Goal: Transaction & Acquisition: Purchase product/service

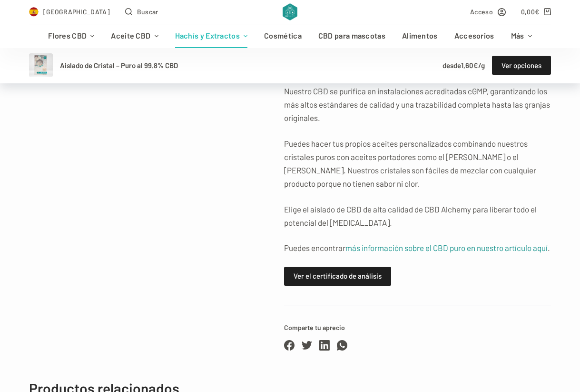
scroll to position [421, 0]
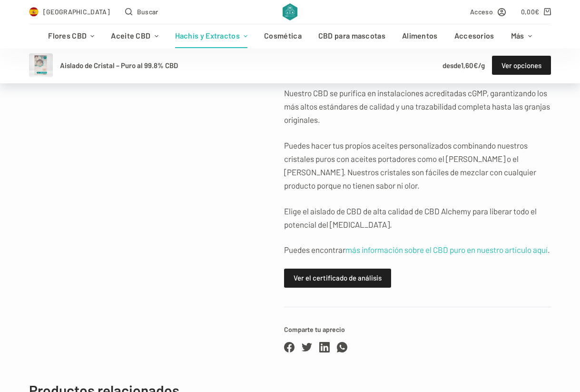
click at [418, 251] on link "más información sobre el CBD puro en nuestro artículo aquí" at bounding box center [446, 250] width 202 height 10
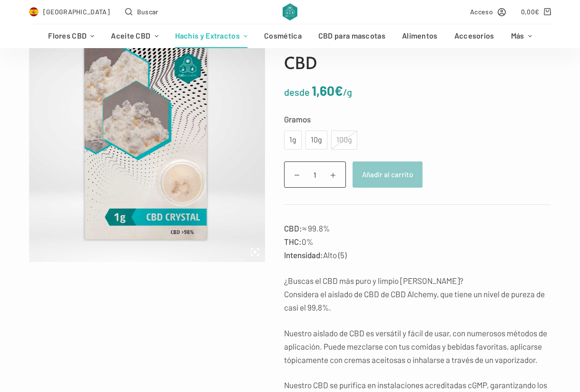
scroll to position [124, 0]
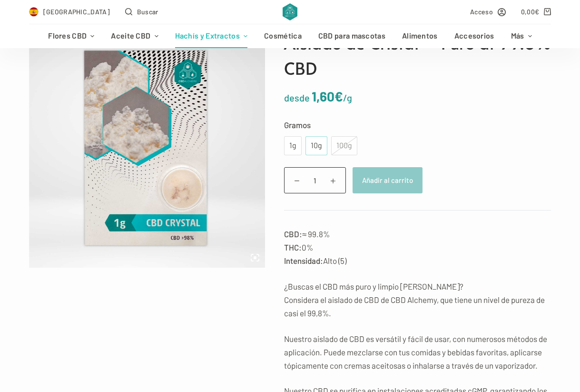
click at [315, 148] on div "10g" at bounding box center [316, 145] width 10 height 12
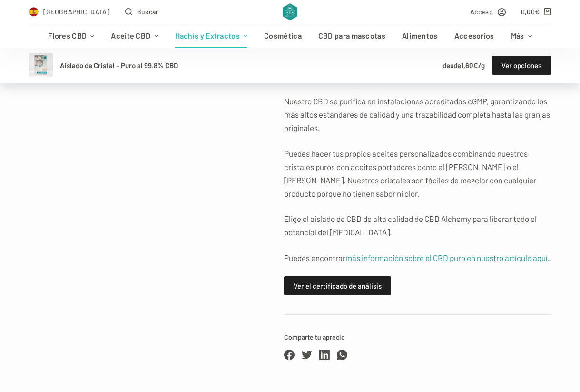
scroll to position [454, 0]
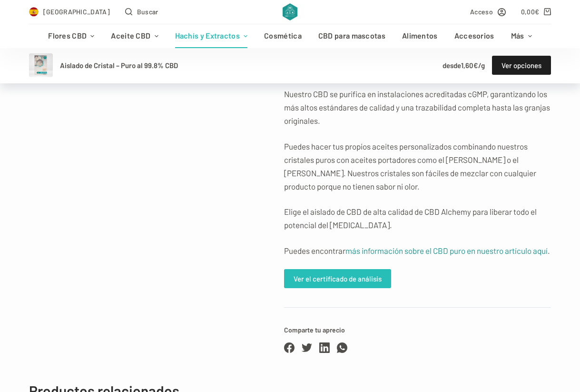
click at [346, 273] on link "Ver el certificado de análisis" at bounding box center [337, 278] width 107 height 19
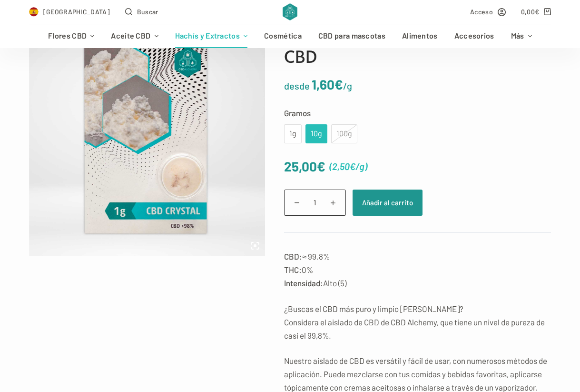
scroll to position [137, 0]
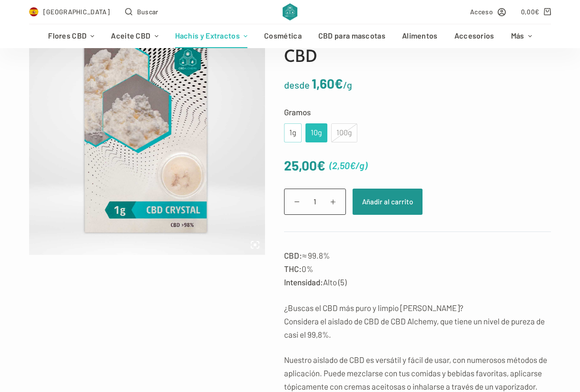
click at [290, 129] on div "1g" at bounding box center [293, 133] width 6 height 12
click at [314, 136] on div "10g" at bounding box center [316, 133] width 10 height 12
click at [291, 135] on div "1g" at bounding box center [293, 133] width 6 height 12
click at [313, 129] on div "10g" at bounding box center [316, 133] width 10 height 12
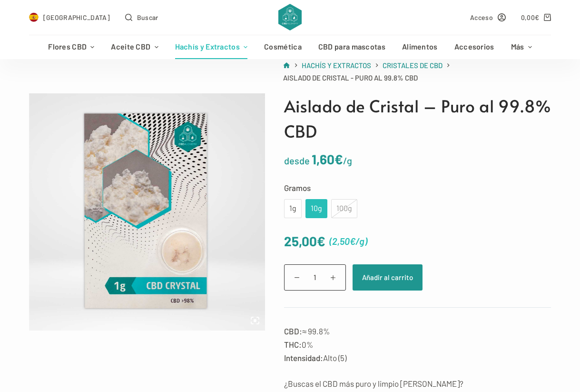
scroll to position [0, 0]
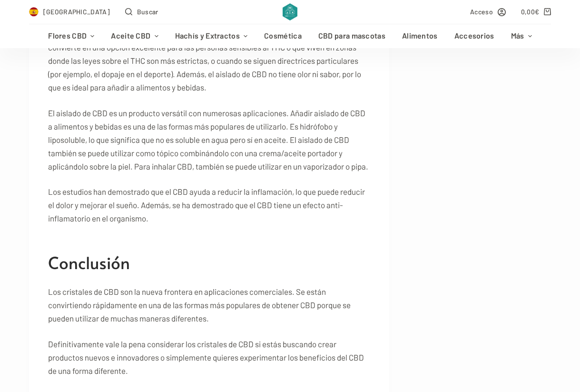
scroll to position [1487, 0]
